Goal: Information Seeking & Learning: Learn about a topic

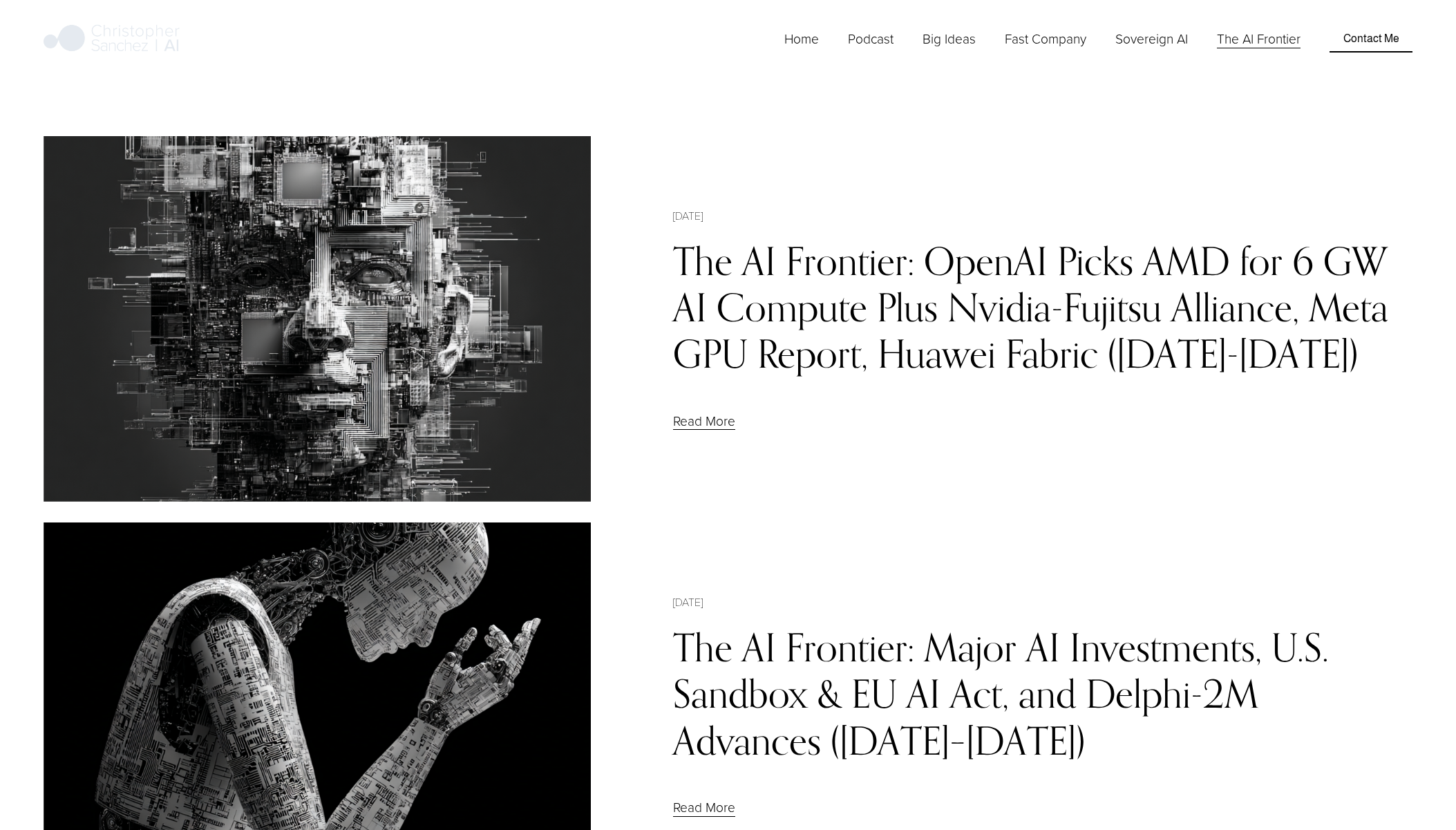
click at [824, 308] on link "The AI Frontier: OpenAI Picks AMD for 6 GW AI Compute Plus Nvidia-Fujitsu Allia…" at bounding box center [1031, 307] width 716 height 139
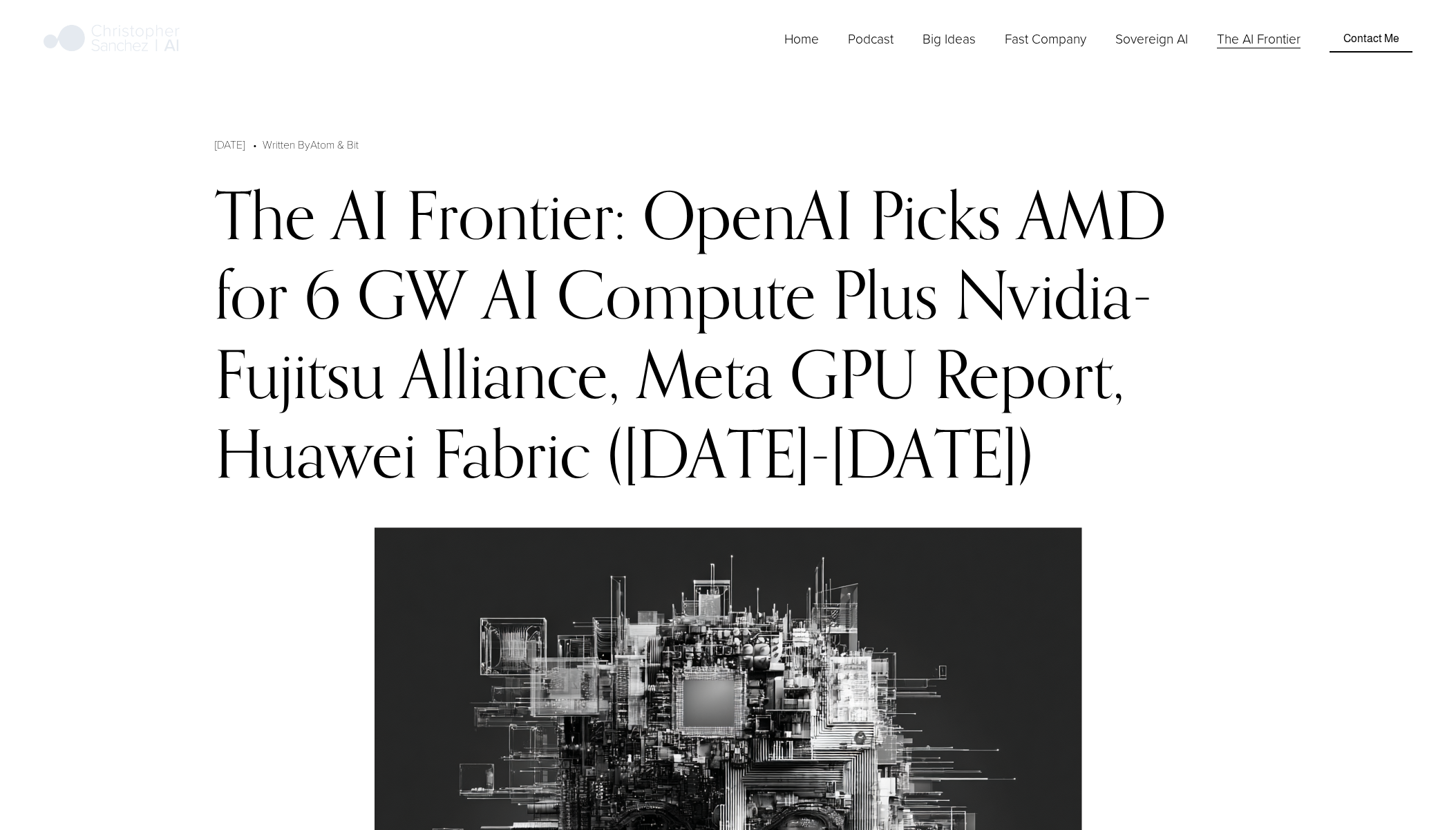
click at [790, 50] on link "Home" at bounding box center [801, 39] width 35 height 22
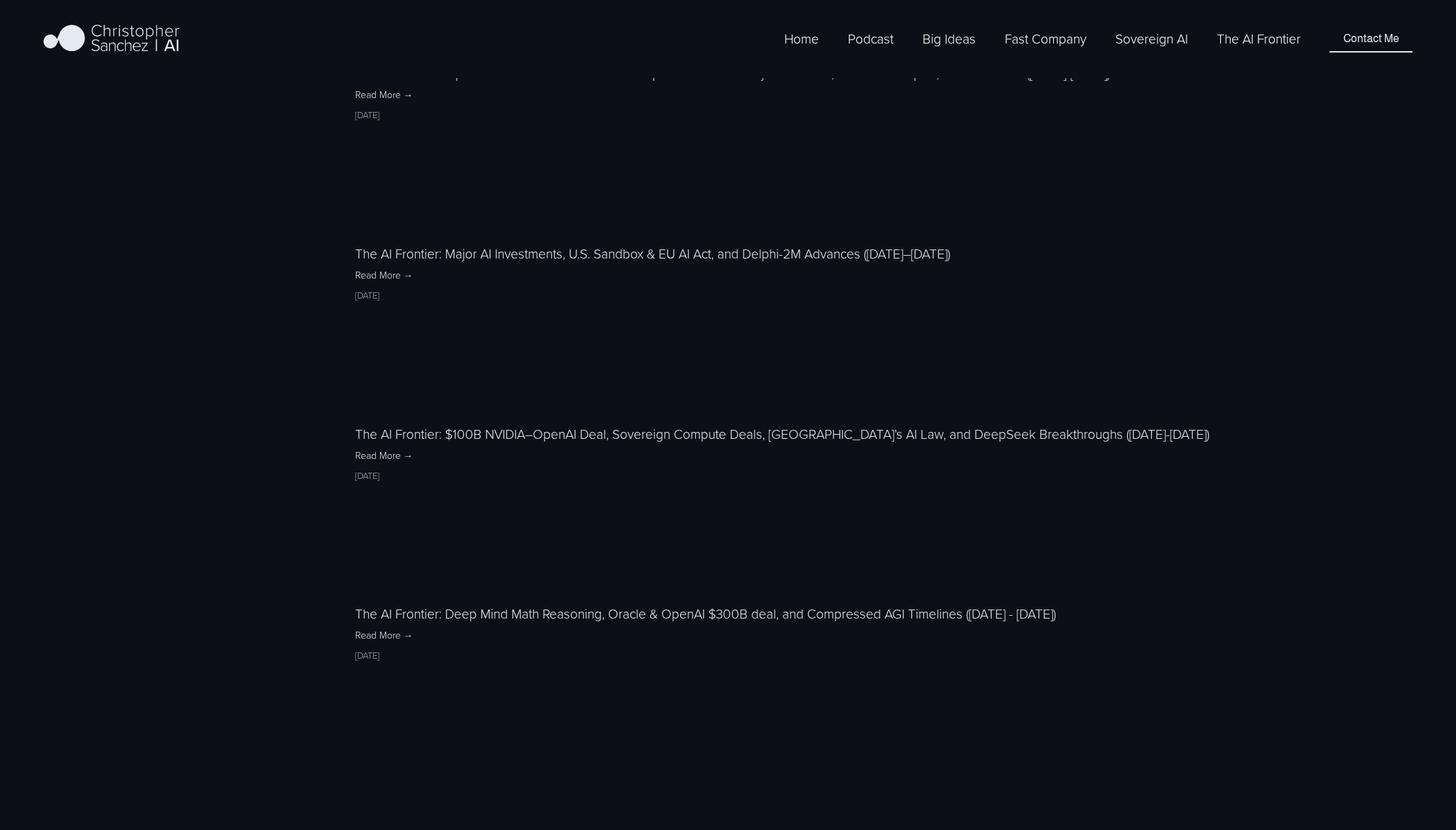
scroll to position [1848, 0]
